Goal: Find specific page/section: Find specific page/section

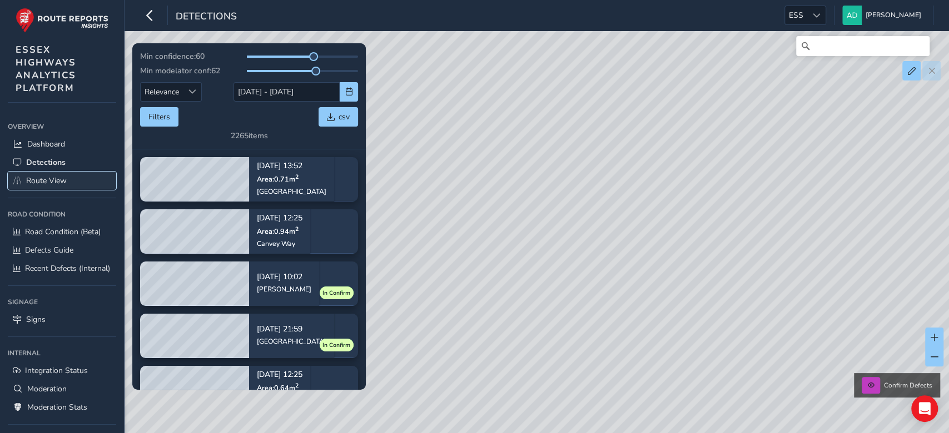
click at [56, 182] on span "Route View" at bounding box center [46, 181] width 41 height 11
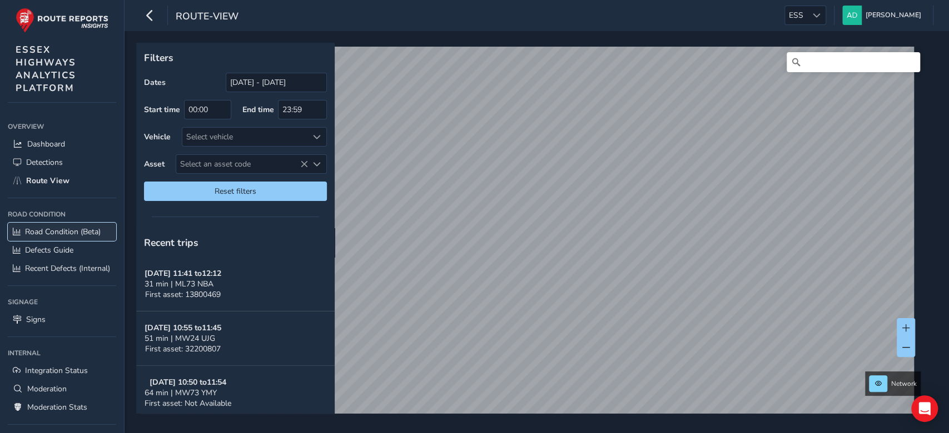
click at [52, 231] on span "Road Condition (Beta)" at bounding box center [63, 232] width 76 height 11
